Goal: Task Accomplishment & Management: Manage account settings

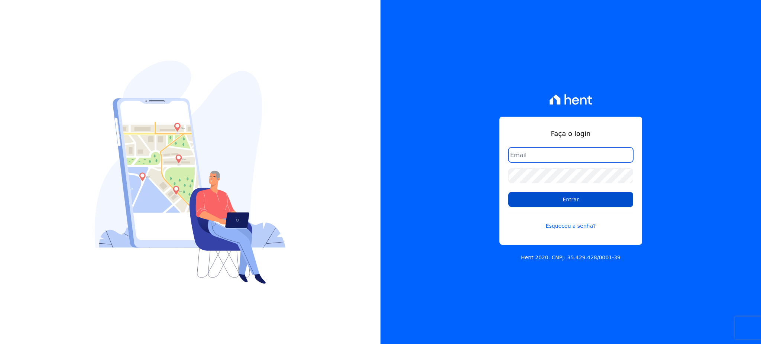
type input "[EMAIL_ADDRESS][PERSON_NAME][DOMAIN_NAME]"
click at [542, 199] on input "Entrar" at bounding box center [570, 199] width 125 height 15
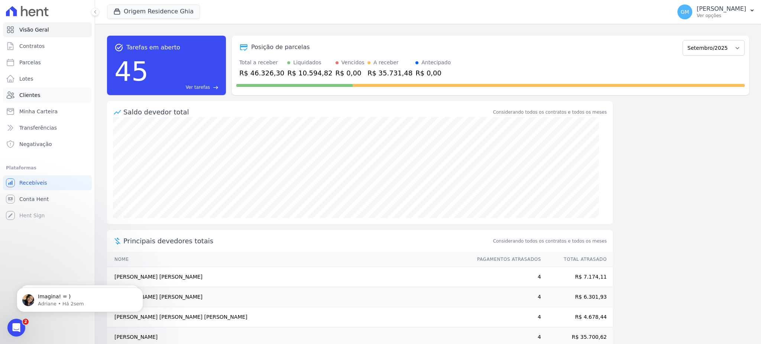
click at [40, 90] on link "Clientes" at bounding box center [47, 95] width 89 height 15
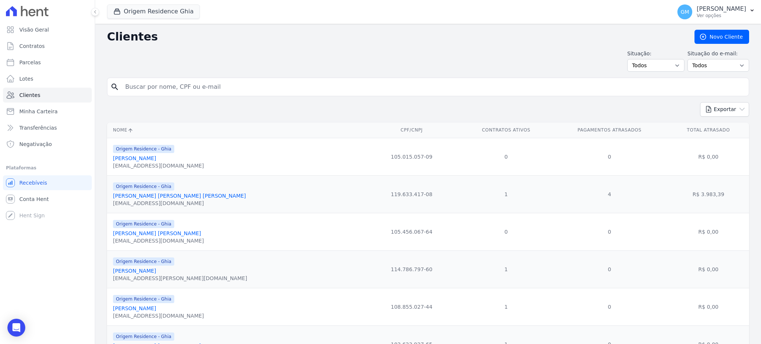
click at [149, 84] on input "search" at bounding box center [433, 87] width 625 height 15
type input "[PERSON_NAME]"
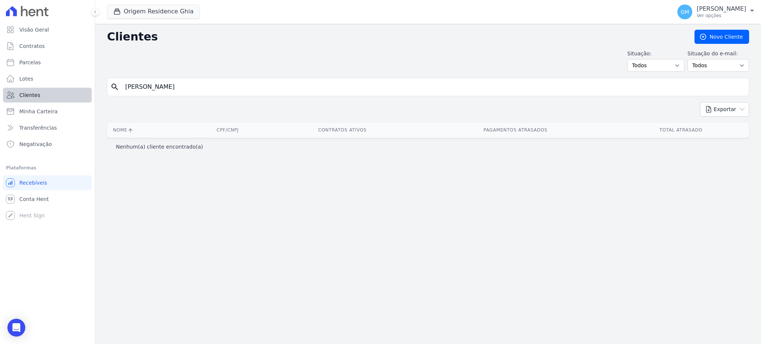
drag, startPoint x: 202, startPoint y: 91, endPoint x: 90, endPoint y: 92, distance: 112.6
click at [90, 92] on div "Visão Geral Contratos [GEOGRAPHIC_DATA] Lotes Clientes Minha Carteira Transferê…" at bounding box center [380, 172] width 761 height 344
click at [137, 7] on button "Origem Residence Ghia" at bounding box center [153, 11] width 93 height 14
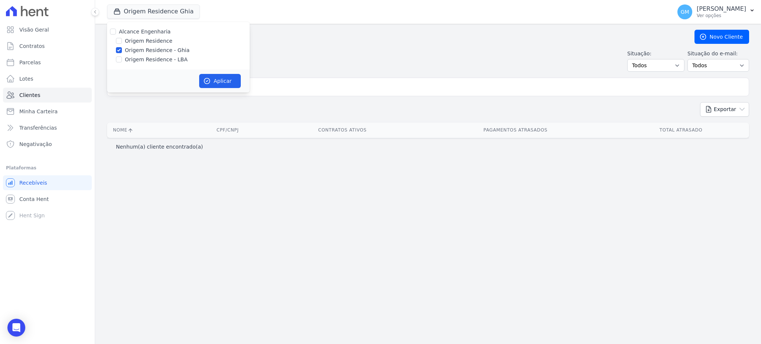
click at [122, 41] on div "Origem Residence" at bounding box center [178, 41] width 143 height 8
click at [119, 41] on input "Origem Residence" at bounding box center [119, 41] width 6 height 6
checkbox input "true"
click at [117, 57] on input "Origem Residence - LBA" at bounding box center [119, 59] width 6 height 6
checkbox input "true"
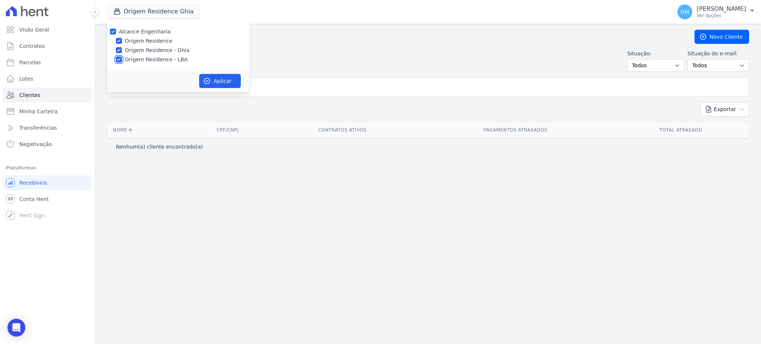
checkbox input "true"
click at [212, 80] on button "Aplicar" at bounding box center [220, 81] width 42 height 14
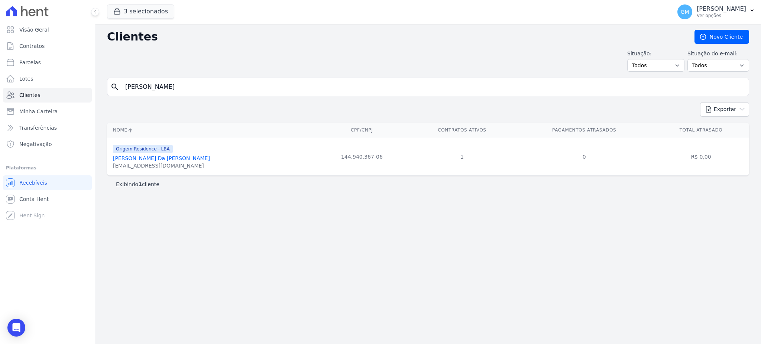
click at [181, 160] on link "[PERSON_NAME] Da [PERSON_NAME]" at bounding box center [161, 158] width 97 height 6
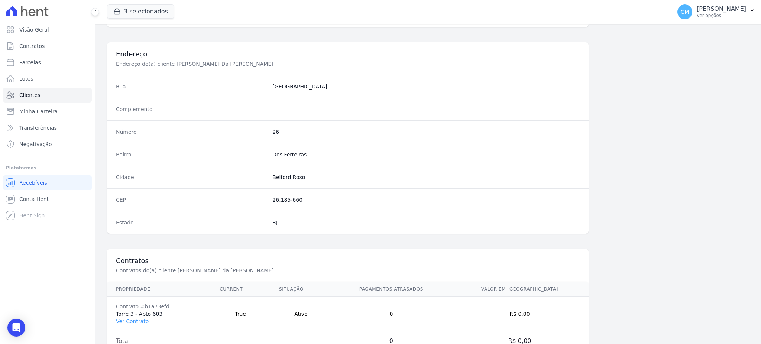
scroll to position [351, 0]
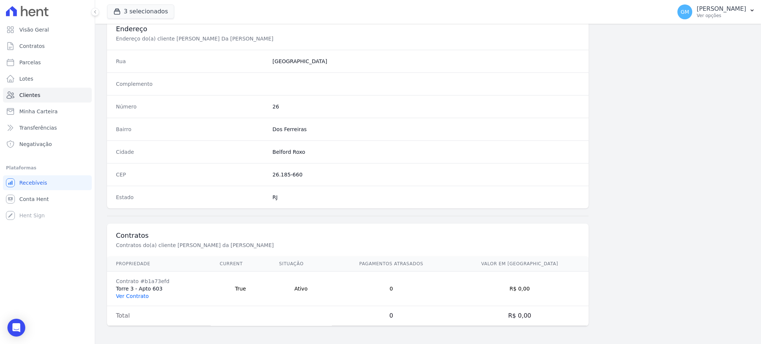
click at [133, 295] on link "Ver Contrato" at bounding box center [132, 296] width 33 height 6
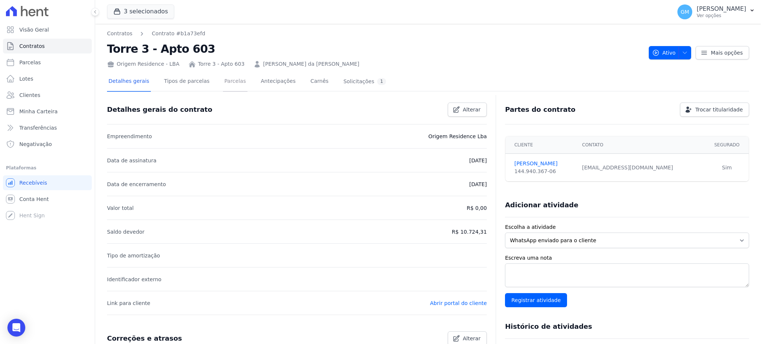
click at [223, 80] on link "Parcelas" at bounding box center [235, 82] width 25 height 20
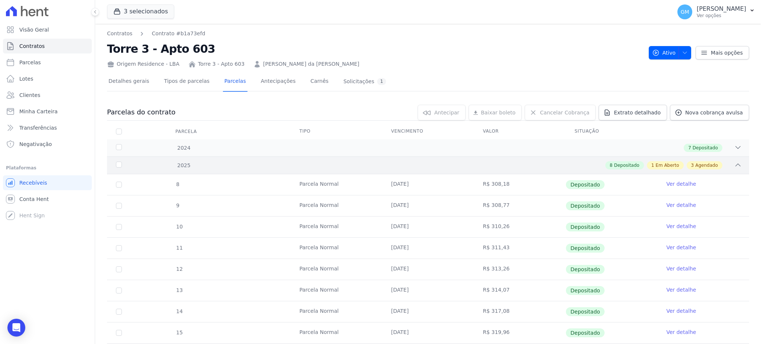
scroll to position [158, 0]
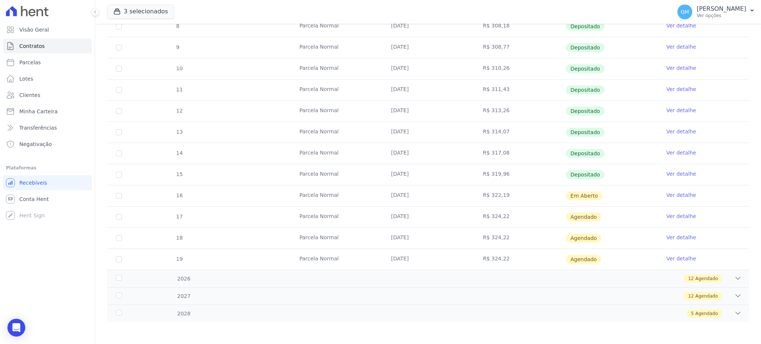
drag, startPoint x: 385, startPoint y: 176, endPoint x: 414, endPoint y: 176, distance: 29.7
click at [414, 176] on td "[DATE]" at bounding box center [428, 174] width 92 height 21
click at [666, 189] on td "Ver detalhe" at bounding box center [703, 195] width 92 height 21
click at [671, 195] on link "Ver detalhe" at bounding box center [681, 194] width 30 height 7
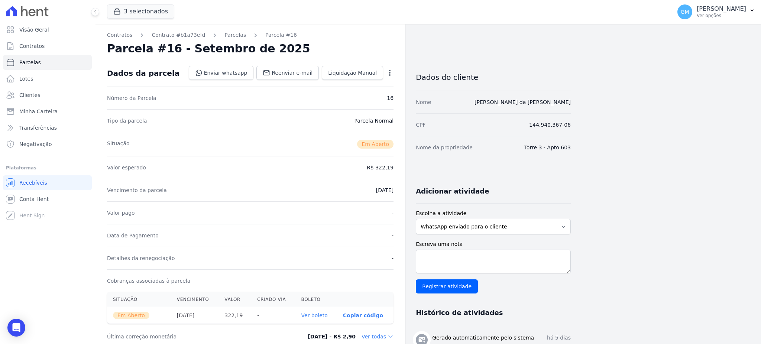
scroll to position [99, 0]
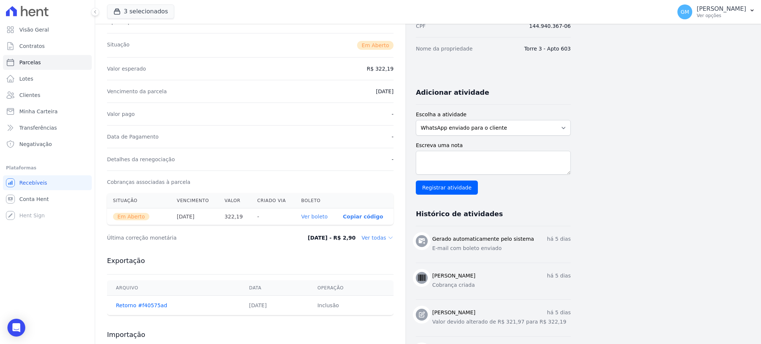
click at [319, 217] on link "Ver boleto" at bounding box center [314, 217] width 26 height 6
click at [53, 92] on link "Clientes" at bounding box center [47, 95] width 89 height 15
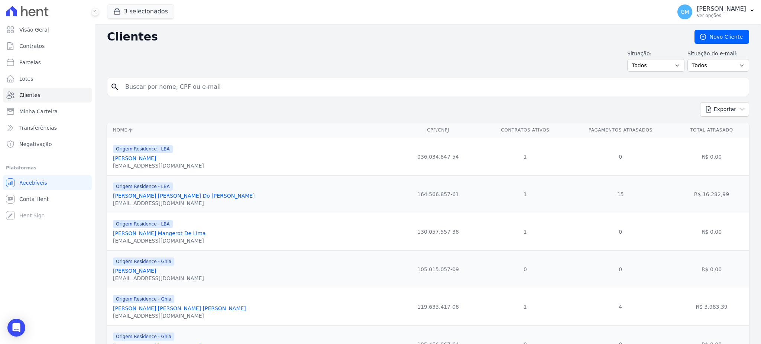
click at [145, 83] on input "search" at bounding box center [433, 87] width 625 height 15
type input "[PERSON_NAME] [PERSON_NAME] [PERSON_NAME]"
drag, startPoint x: 225, startPoint y: 88, endPoint x: 113, endPoint y: 92, distance: 111.9
click at [113, 92] on div "search [PERSON_NAME] [PERSON_NAME] [PERSON_NAME]" at bounding box center [428, 87] width 642 height 19
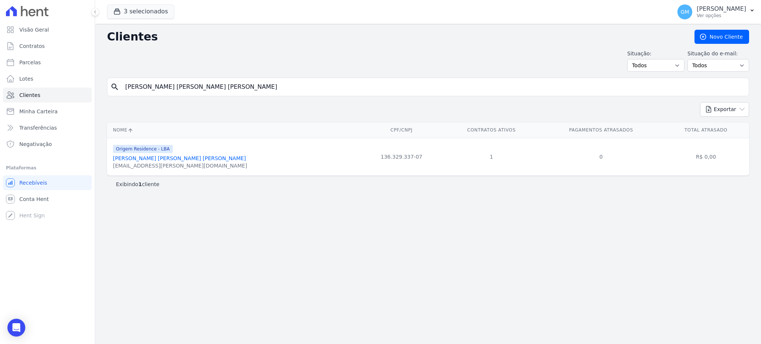
click at [172, 160] on link "[PERSON_NAME] [PERSON_NAME] [PERSON_NAME]" at bounding box center [179, 158] width 133 height 6
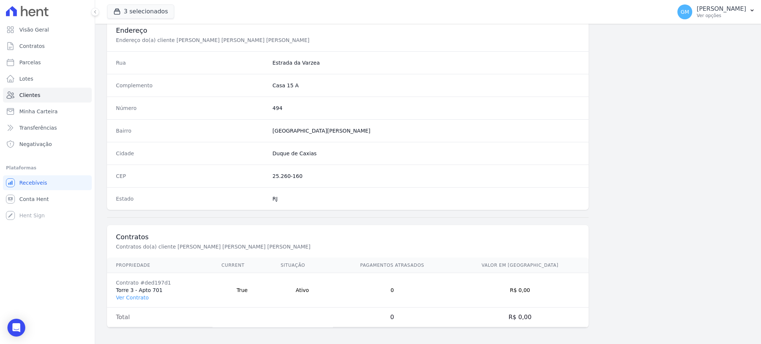
scroll to position [351, 0]
click at [132, 296] on link "Ver Contrato" at bounding box center [132, 296] width 33 height 6
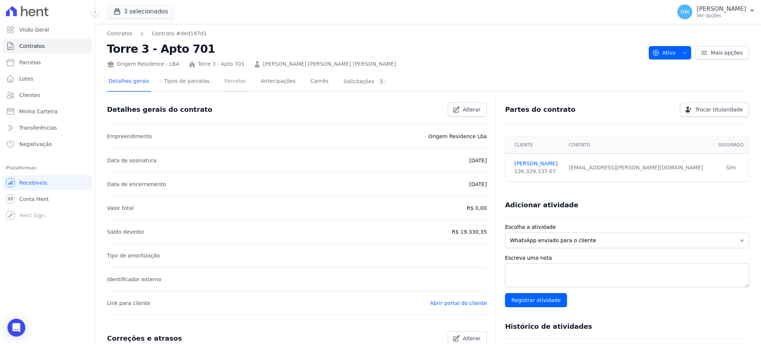
click at [228, 87] on link "Parcelas" at bounding box center [235, 82] width 25 height 20
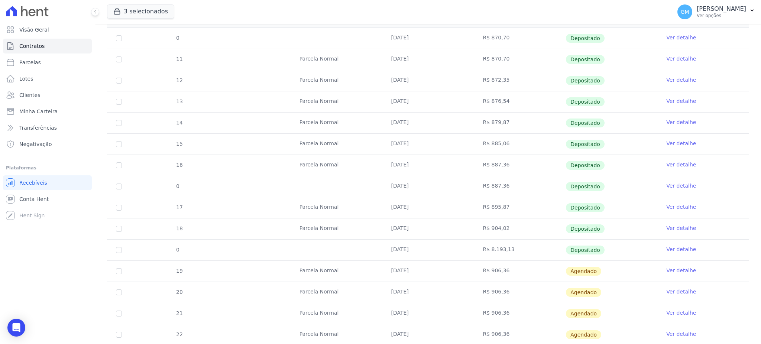
scroll to position [149, 0]
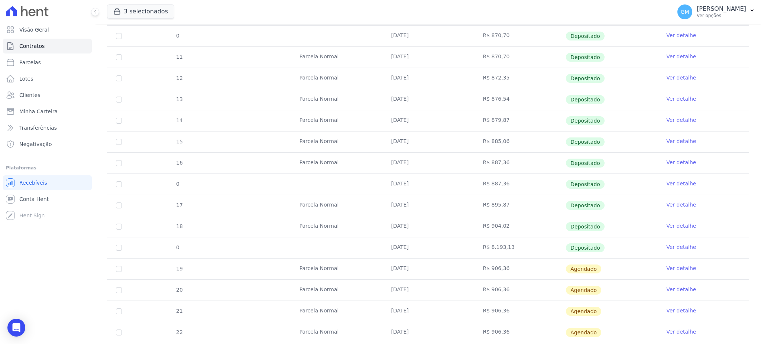
drag, startPoint x: 389, startPoint y: 226, endPoint x: 478, endPoint y: 226, distance: 89.9
click at [478, 226] on tr "18 [GEOGRAPHIC_DATA] [DATE] R$ 904,02 Depositado Ver detalhe" at bounding box center [428, 226] width 642 height 21
click at [668, 223] on link "Ver detalhe" at bounding box center [681, 225] width 30 height 7
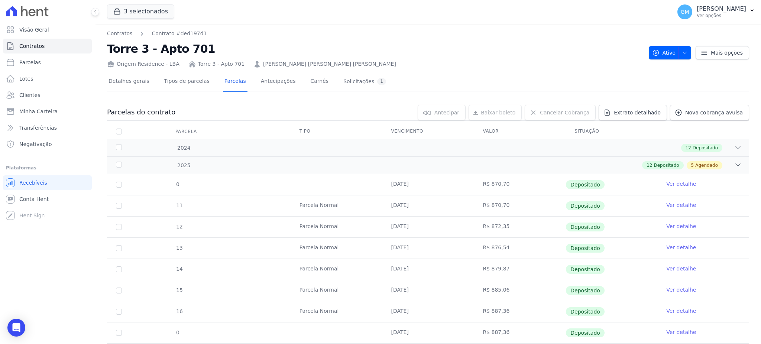
scroll to position [198, 0]
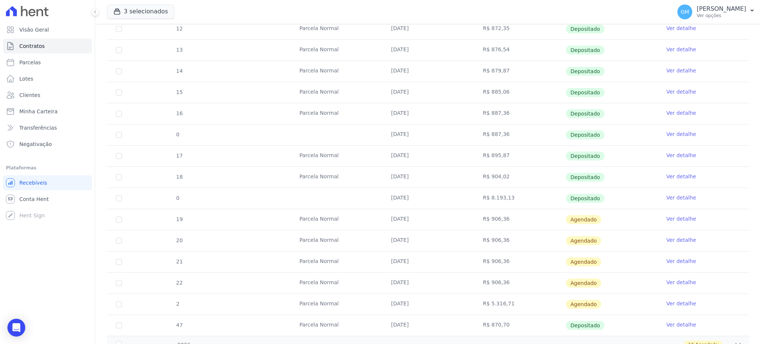
click at [672, 220] on link "Ver detalhe" at bounding box center [681, 218] width 30 height 7
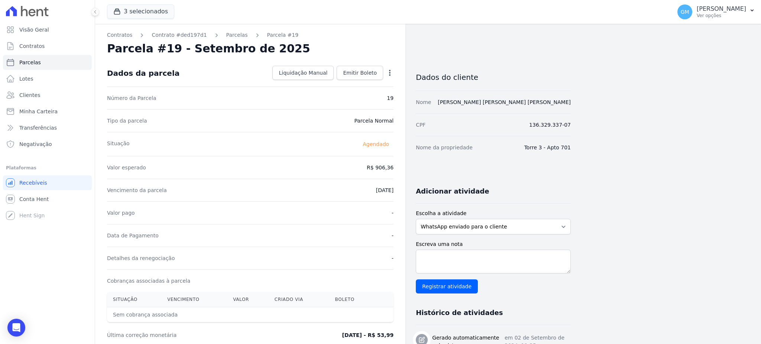
click at [393, 73] on icon "button" at bounding box center [389, 72] width 7 height 7
click at [364, 81] on link "Alterar" at bounding box center [357, 82] width 65 height 13
drag, startPoint x: 366, startPoint y: 168, endPoint x: 403, endPoint y: 172, distance: 37.7
click at [403, 172] on div "Contratos Contrato #ded197d1 [GEOGRAPHIC_DATA] Parcela #19 [GEOGRAPHIC_DATA] #1…" at bounding box center [250, 333] width 310 height 619
paste input "10.34"
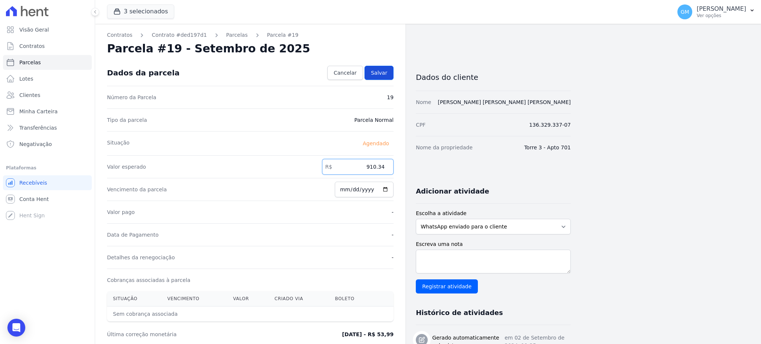
type input "910.34"
click at [369, 70] on link "Salvar" at bounding box center [378, 73] width 29 height 14
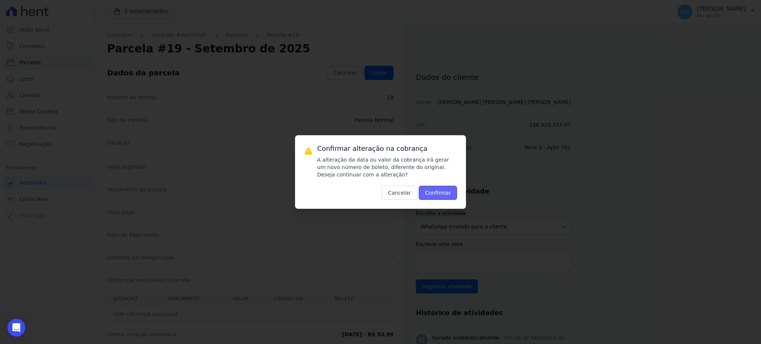
click at [440, 191] on button "Confirmar" at bounding box center [438, 193] width 39 height 14
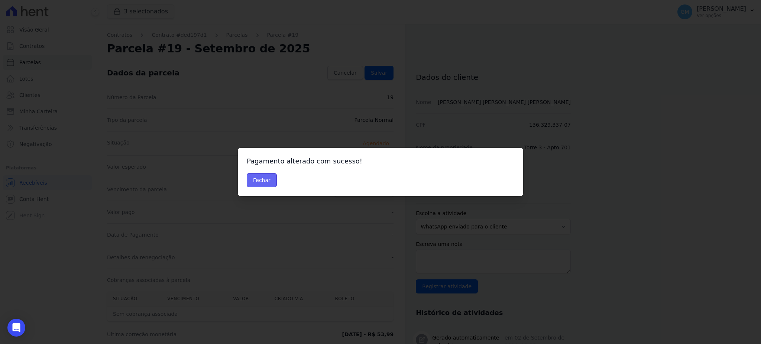
click at [258, 179] on button "Fechar" at bounding box center [262, 180] width 30 height 14
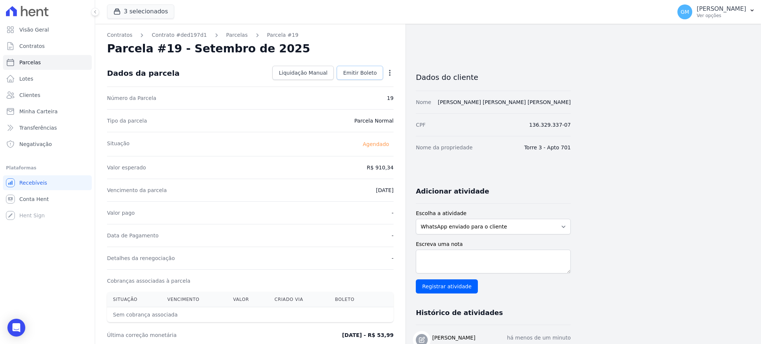
click at [373, 71] on span "Emitir Boleto" at bounding box center [360, 72] width 34 height 7
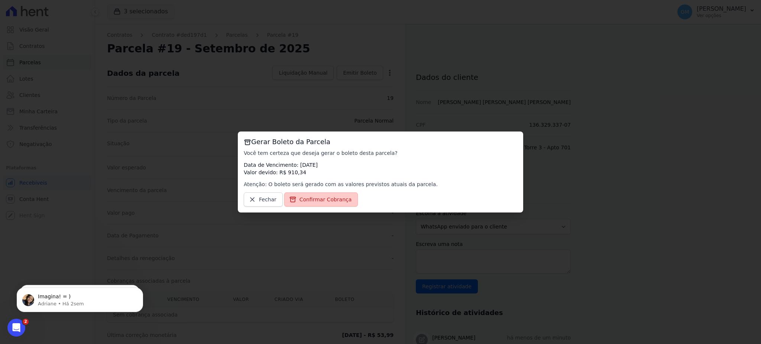
click at [334, 194] on link "Confirmar Cobrança" at bounding box center [321, 199] width 74 height 14
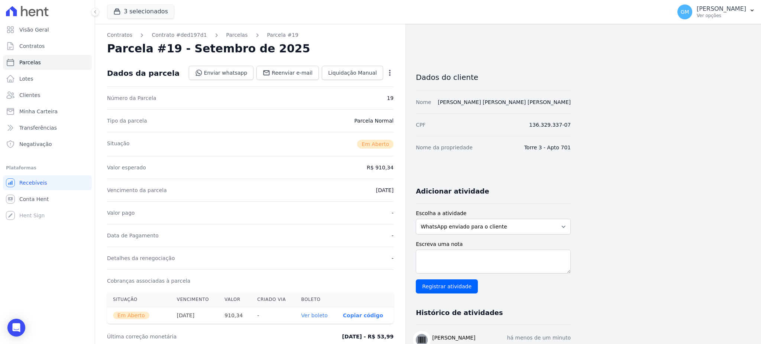
click at [312, 317] on link "Ver boleto" at bounding box center [314, 315] width 26 height 6
click at [51, 97] on link "Clientes" at bounding box center [47, 95] width 89 height 15
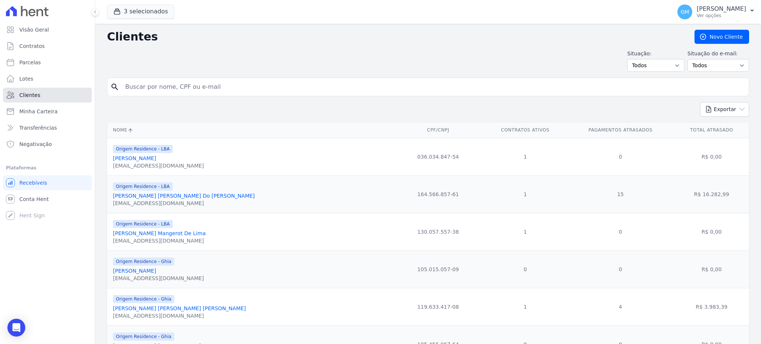
click at [39, 95] on link "Clientes" at bounding box center [47, 95] width 89 height 15
click at [147, 93] on input "search" at bounding box center [433, 87] width 625 height 15
type input "beatriz"
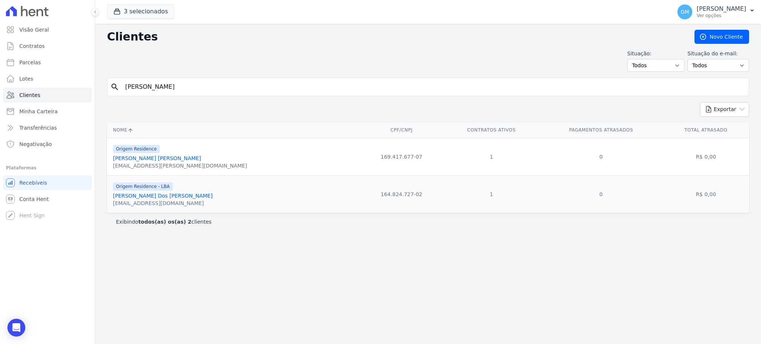
click at [163, 199] on link "Beatriz Souza Dos Santos" at bounding box center [163, 196] width 100 height 6
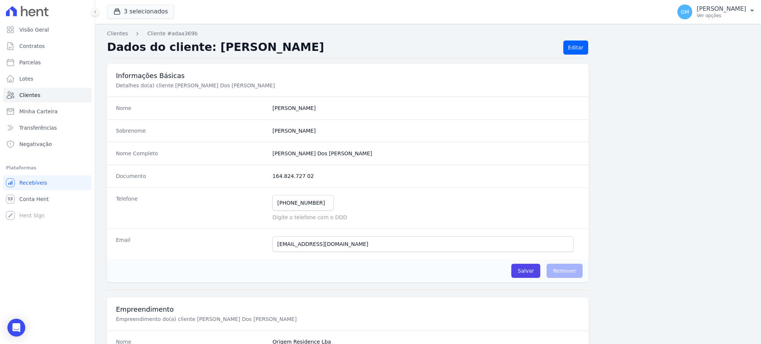
scroll to position [351, 0]
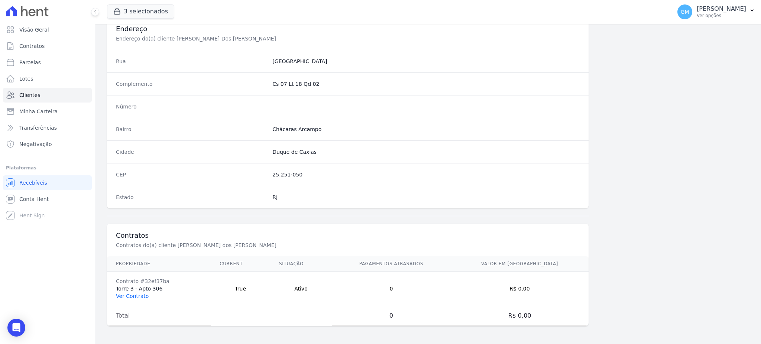
click at [132, 296] on link "Ver Contrato" at bounding box center [132, 296] width 33 height 6
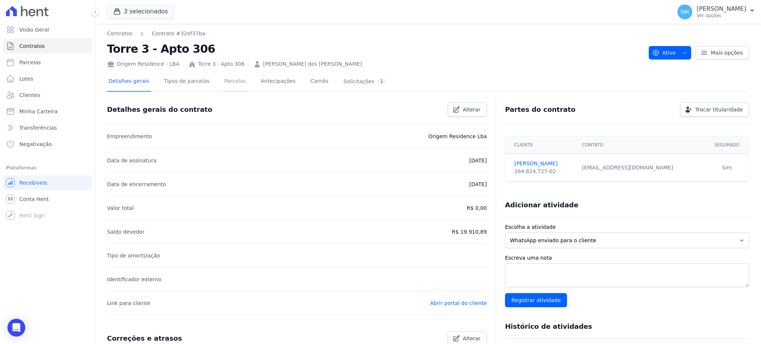
click at [226, 87] on link "Parcelas" at bounding box center [235, 82] width 25 height 20
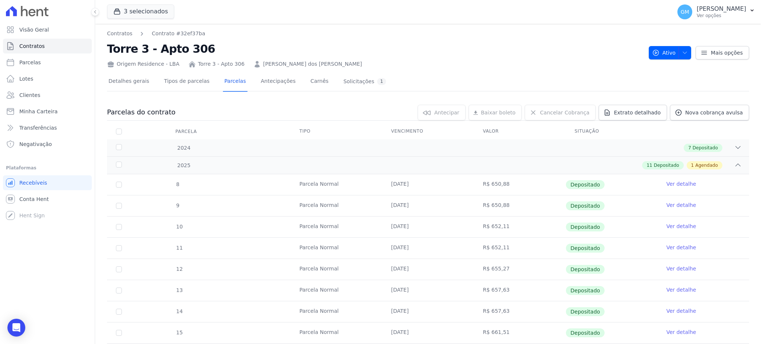
scroll to position [149, 0]
